Goal: Information Seeking & Learning: Learn about a topic

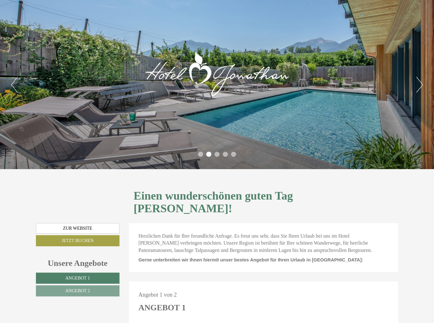
click at [420, 83] on button "Next" at bounding box center [419, 85] width 7 height 16
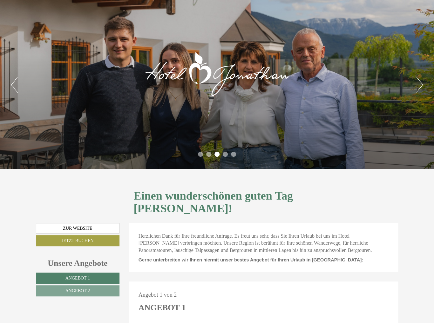
click at [420, 83] on button "Next" at bounding box center [419, 85] width 7 height 16
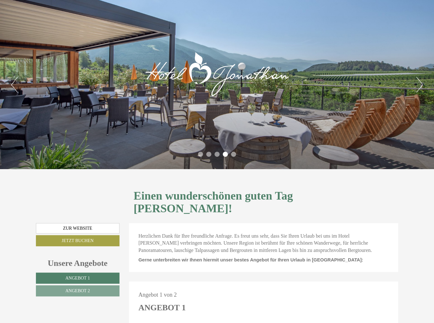
click at [420, 83] on button "Next" at bounding box center [419, 85] width 7 height 16
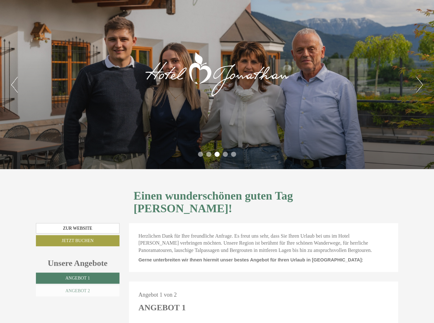
click at [89, 289] on span "Angebot 2" at bounding box center [77, 291] width 24 height 5
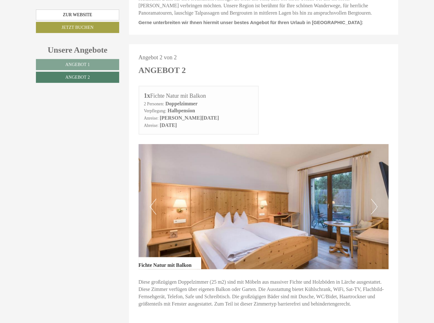
scroll to position [79, 0]
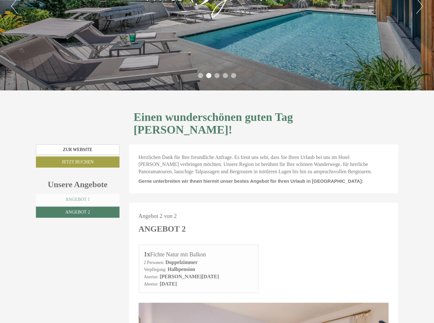
click at [83, 197] on span "Angebot 1" at bounding box center [77, 199] width 24 height 5
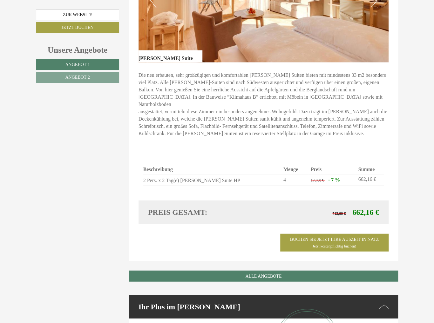
scroll to position [572, 0]
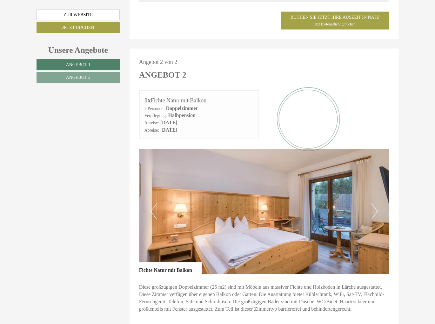
scroll to position [763, 0]
